Goal: Task Accomplishment & Management: Use online tool/utility

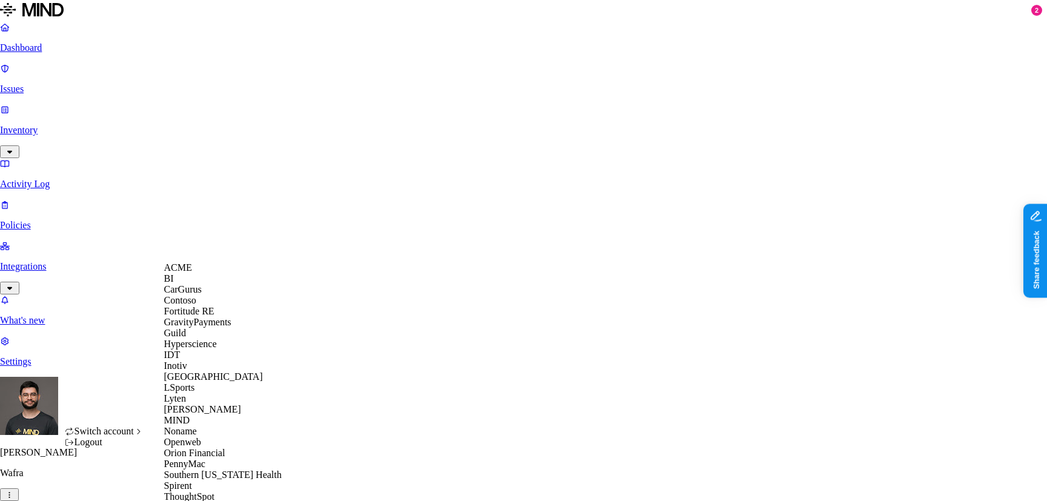
click at [124, 436] on span "Switch account" at bounding box center [104, 431] width 59 height 10
click at [207, 269] on div "ACME" at bounding box center [223, 267] width 118 height 11
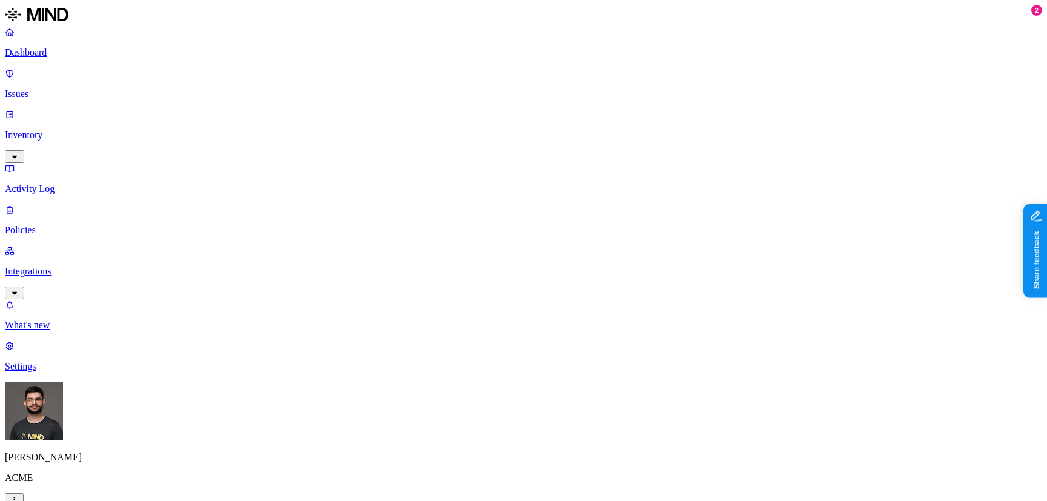
click at [72, 175] on nav "Dashboard Issues Inventory Activity Log Policies Integrations What's new 2 Sett…" at bounding box center [524, 199] width 1038 height 345
click at [56, 266] on p "Integrations" at bounding box center [524, 271] width 1038 height 11
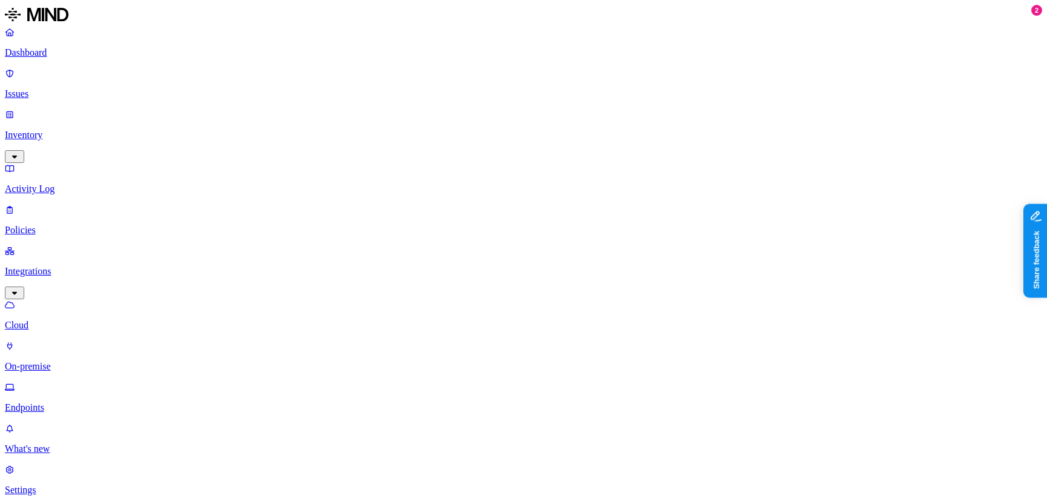
click at [66, 402] on p "Endpoints" at bounding box center [524, 407] width 1038 height 11
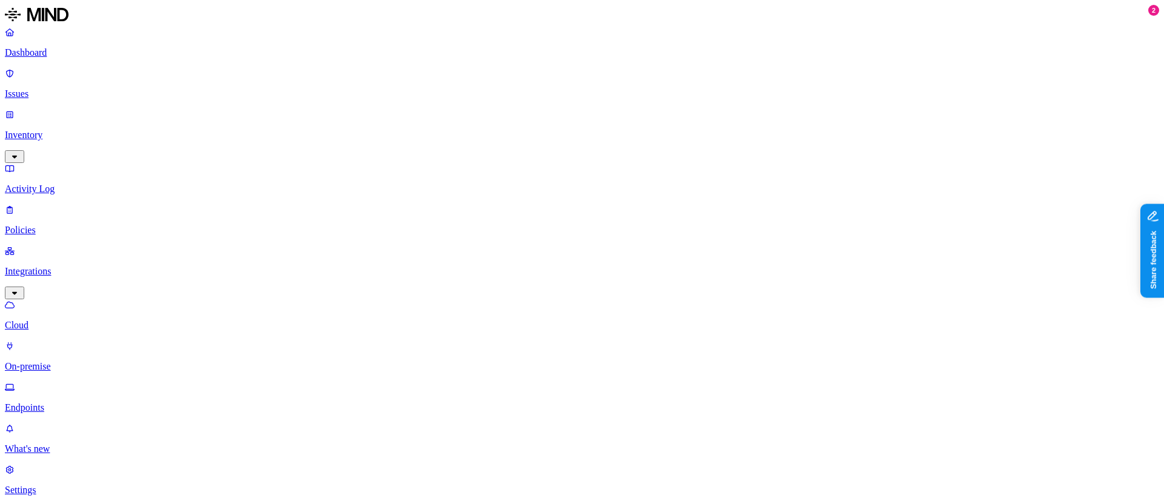
scroll to position [58, 0]
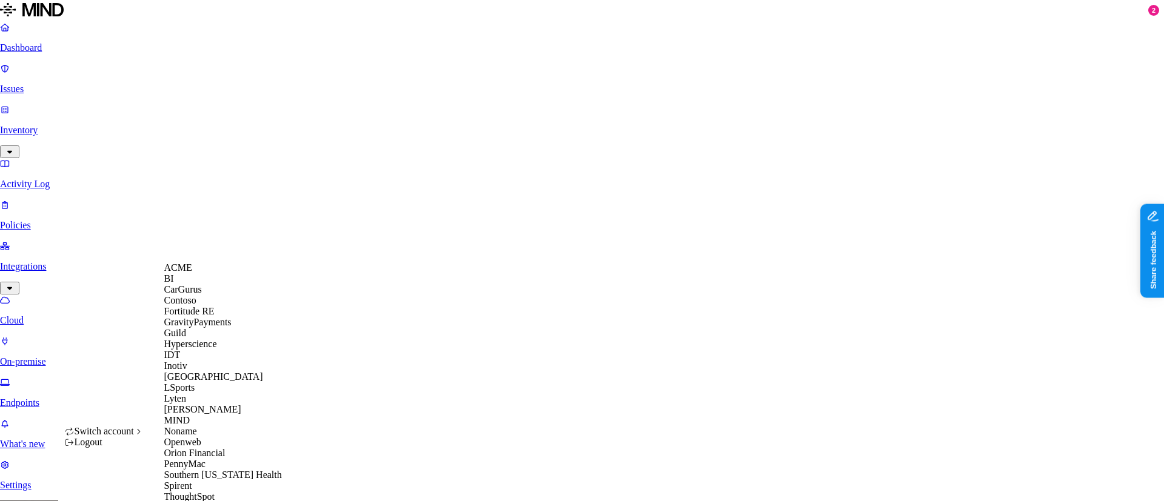
scroll to position [0, 0]
